Goal: Transaction & Acquisition: Download file/media

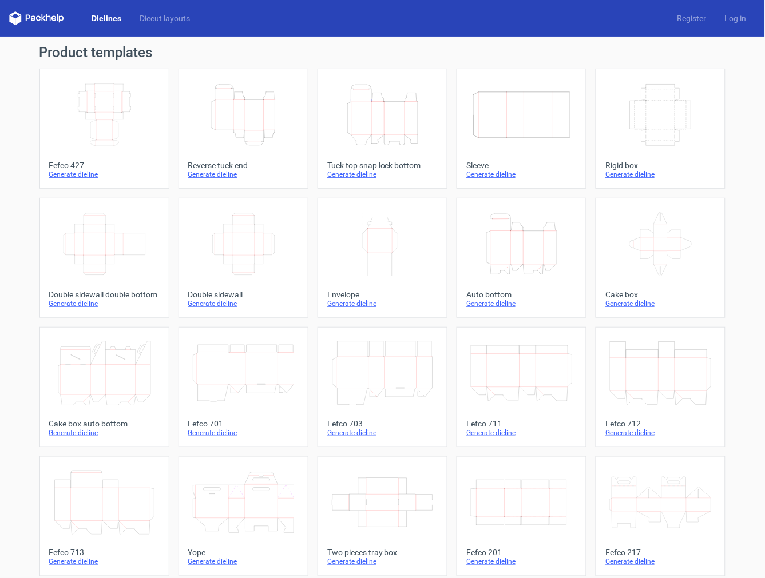
click at [379, 110] on icon "Height Depth Width" at bounding box center [382, 115] width 101 height 64
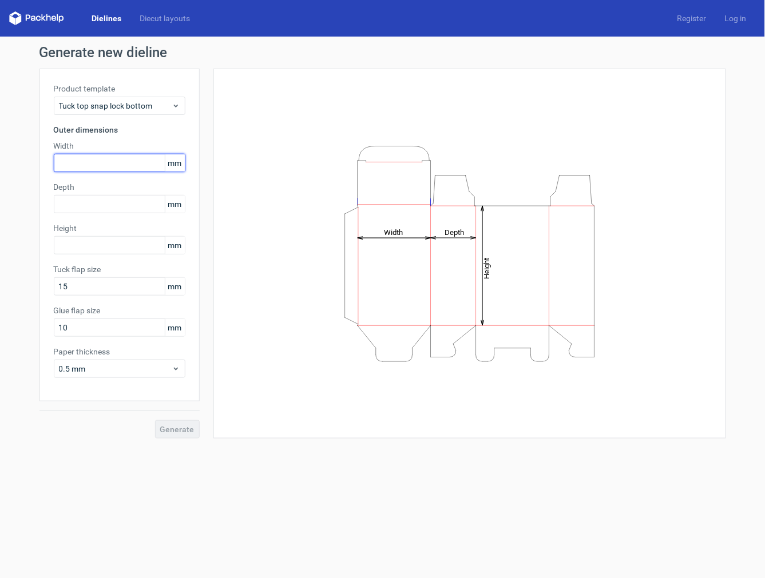
click at [87, 161] on input "text" at bounding box center [120, 163] width 132 height 18
type input "3"
type input "235"
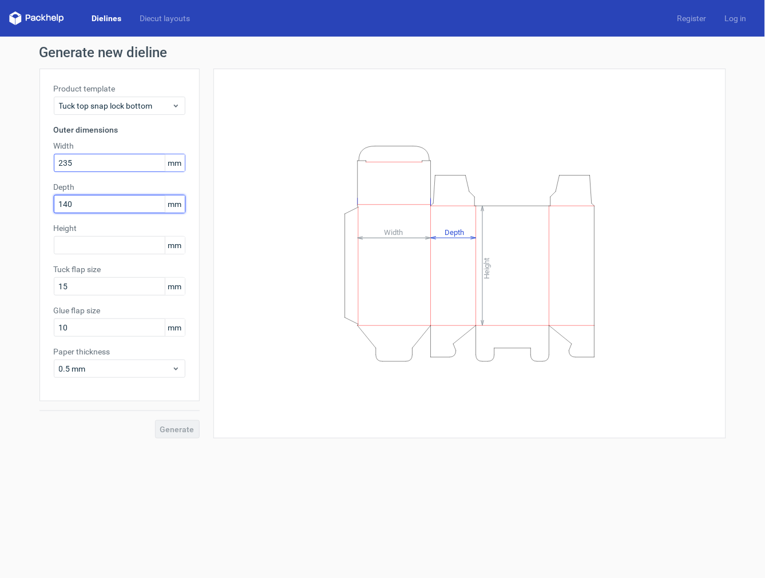
type input "140"
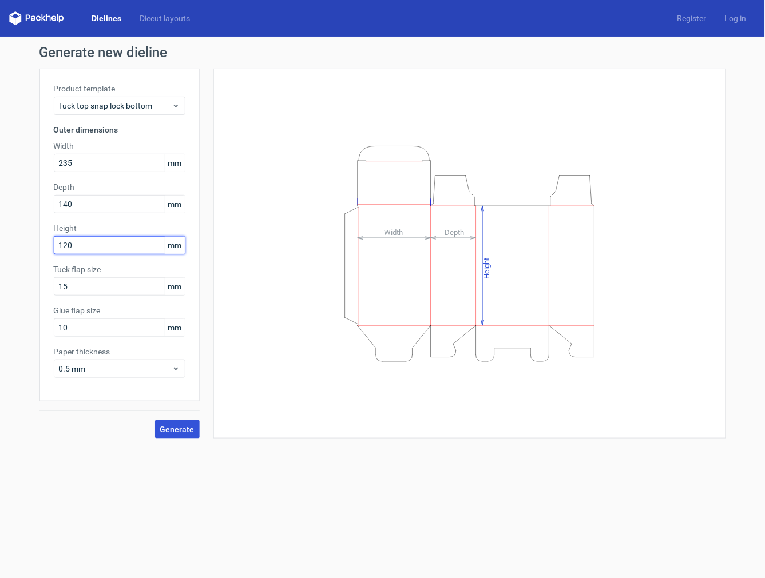
type input "120"
click at [173, 421] on button "Generate" at bounding box center [177, 429] width 45 height 18
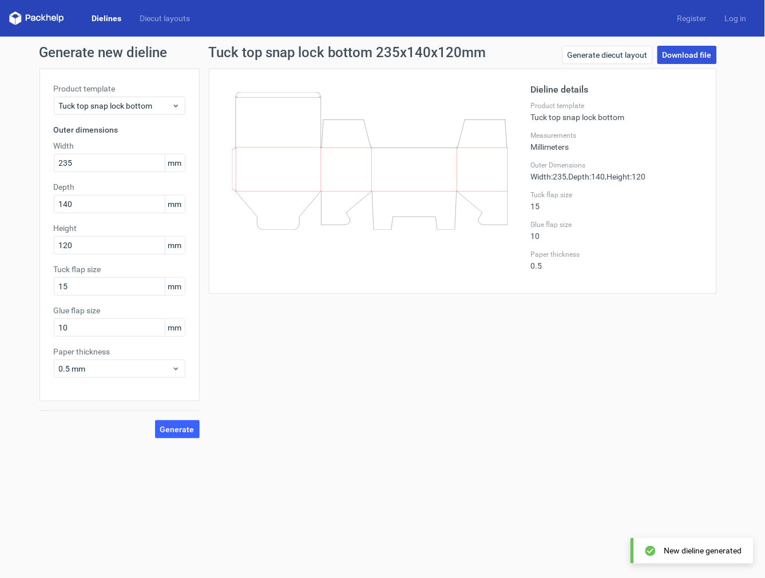
click at [512, 53] on link "Download file" at bounding box center [686, 55] width 59 height 18
click at [512, 54] on link "Generate diecut layout" at bounding box center [607, 55] width 90 height 18
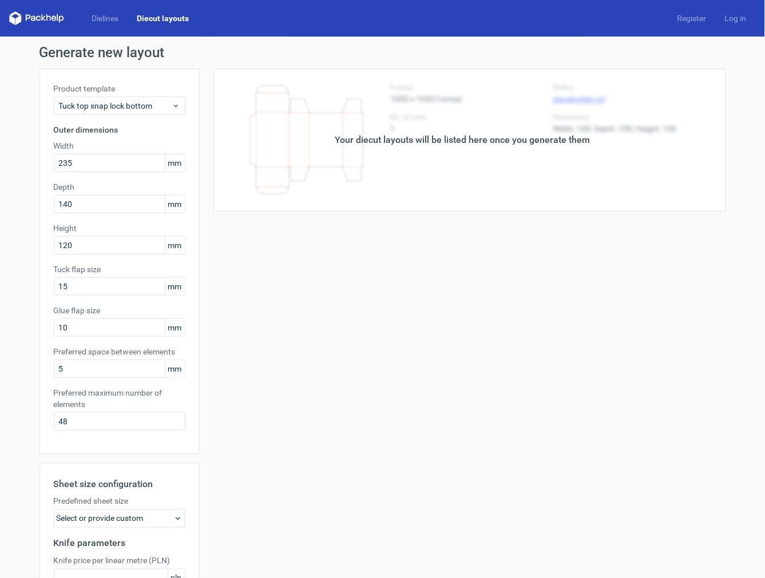
click at [512, 258] on div "Your diecut layouts will be listed here once you generate them Height Depth Wid…" at bounding box center [463, 379] width 526 height 620
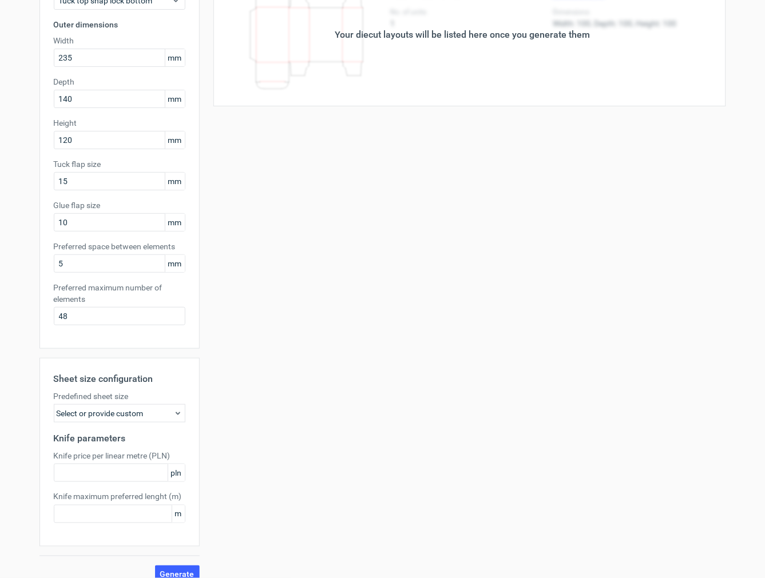
scroll to position [120, 0]
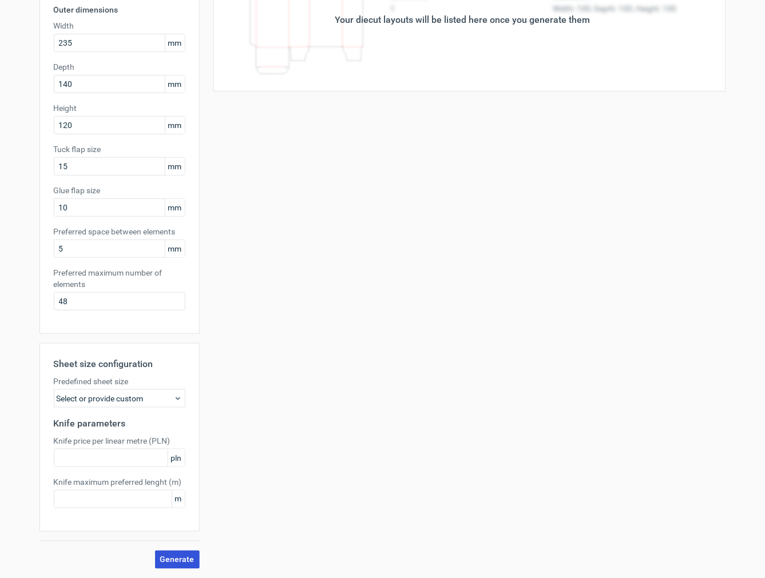
click at [168, 559] on span "Generate" at bounding box center [177, 560] width 34 height 8
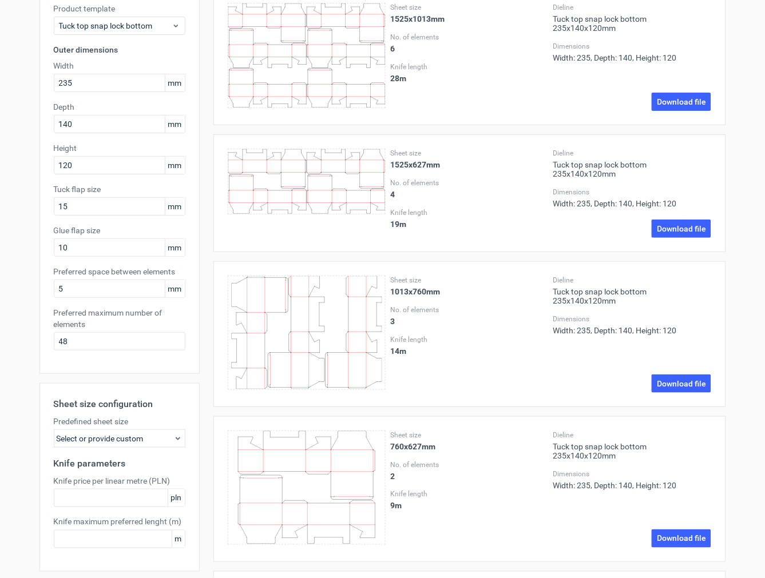
scroll to position [0, 0]
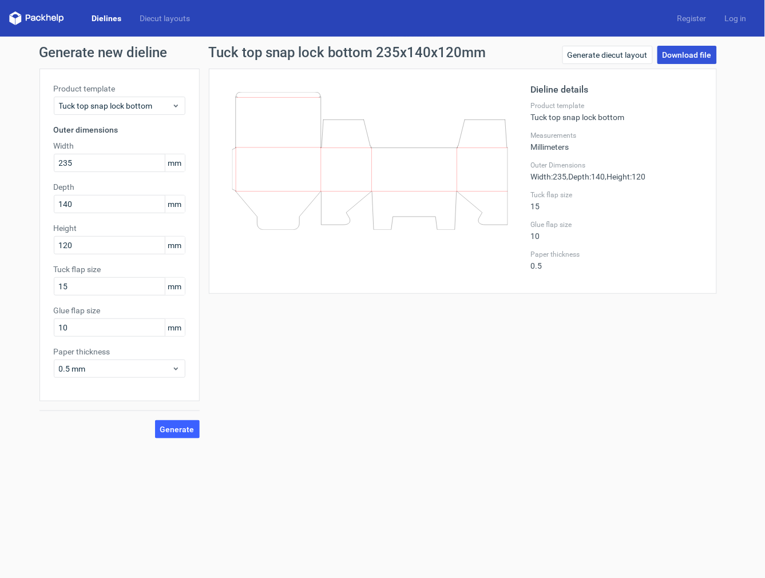
click at [512, 46] on link "Download file" at bounding box center [686, 55] width 59 height 18
click at [425, 180] on icon at bounding box center [370, 161] width 276 height 138
